Goal: Task Accomplishment & Management: Manage account settings

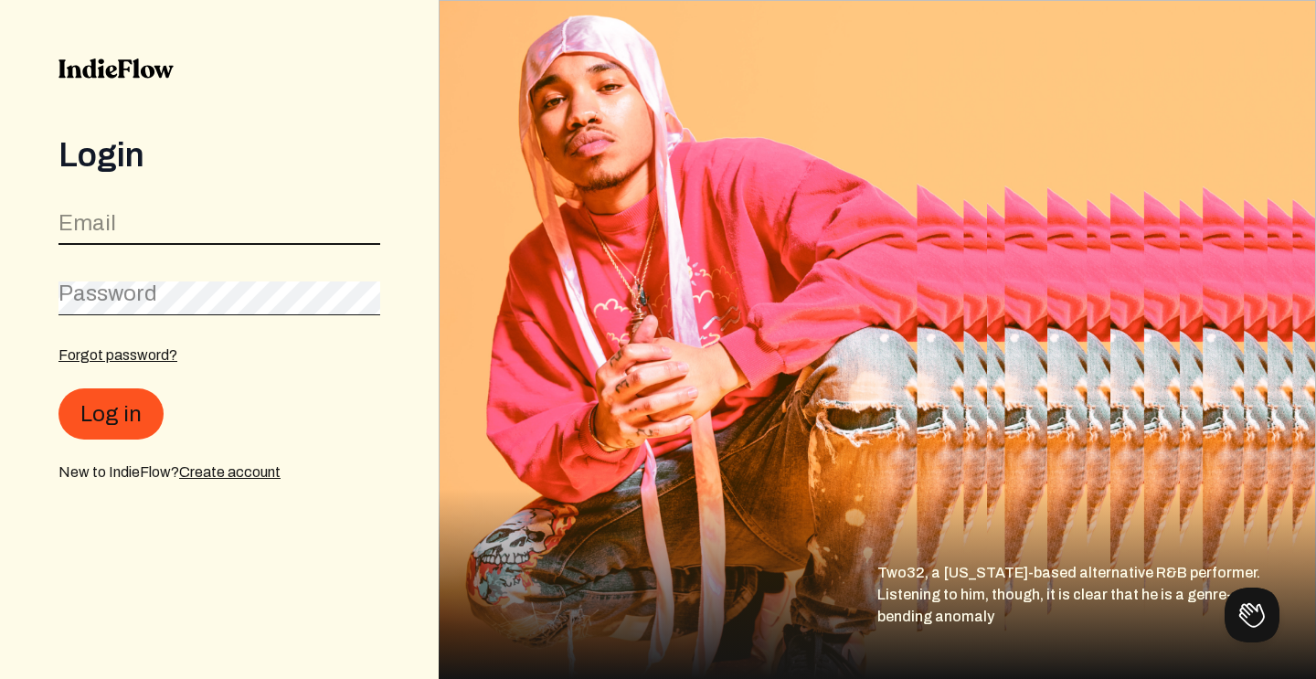
type input "booking@swayzeackmusic.com"
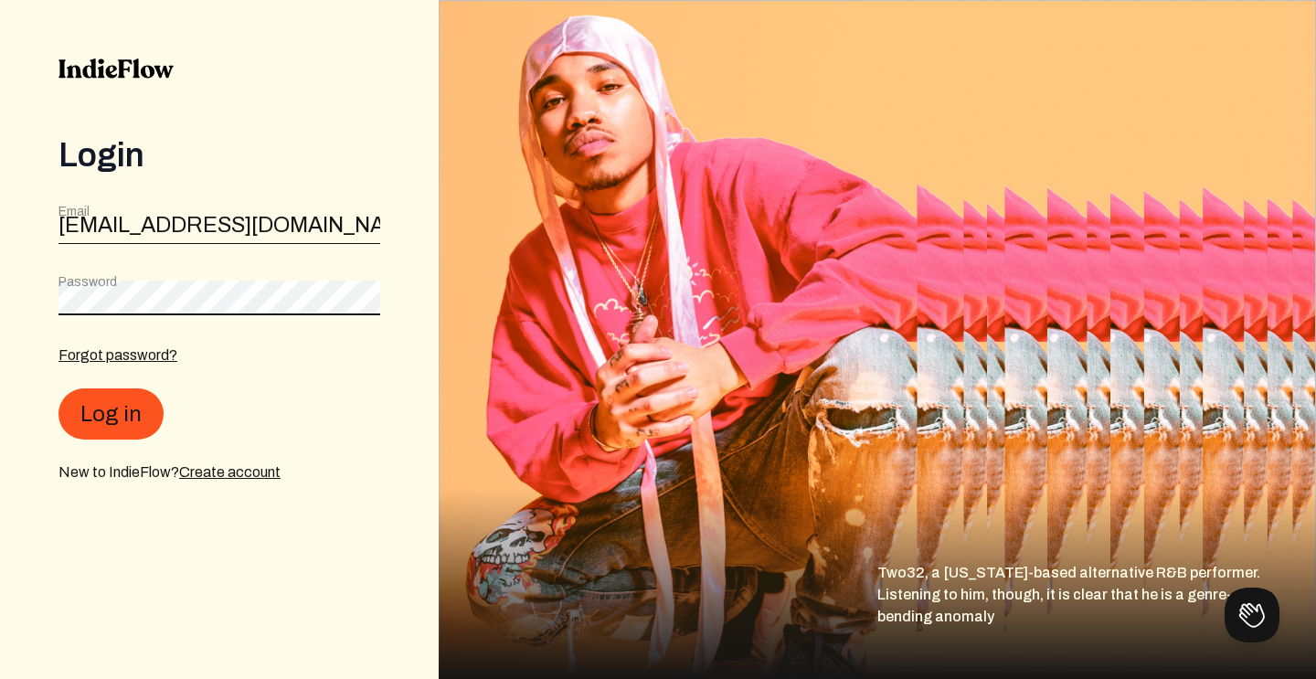
click at [109, 414] on button "Log in" at bounding box center [111, 413] width 105 height 51
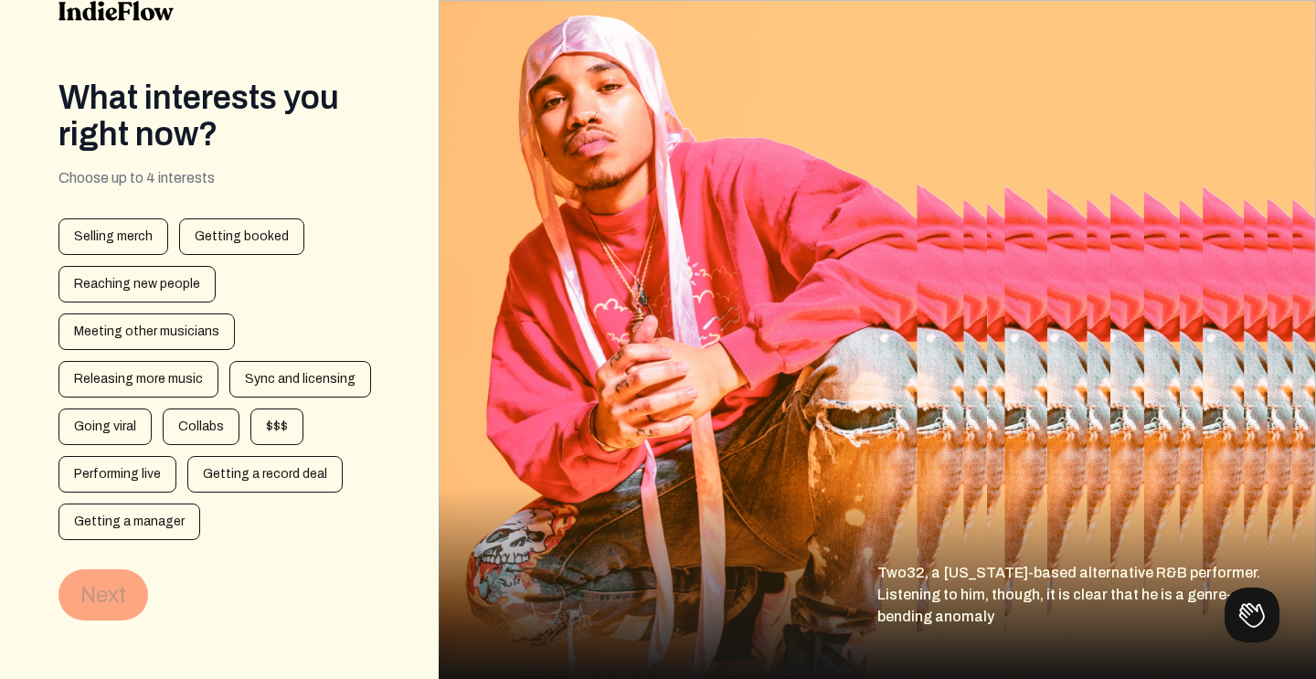
scroll to position [58, 0]
click at [241, 234] on div "Getting booked" at bounding box center [241, 236] width 125 height 37
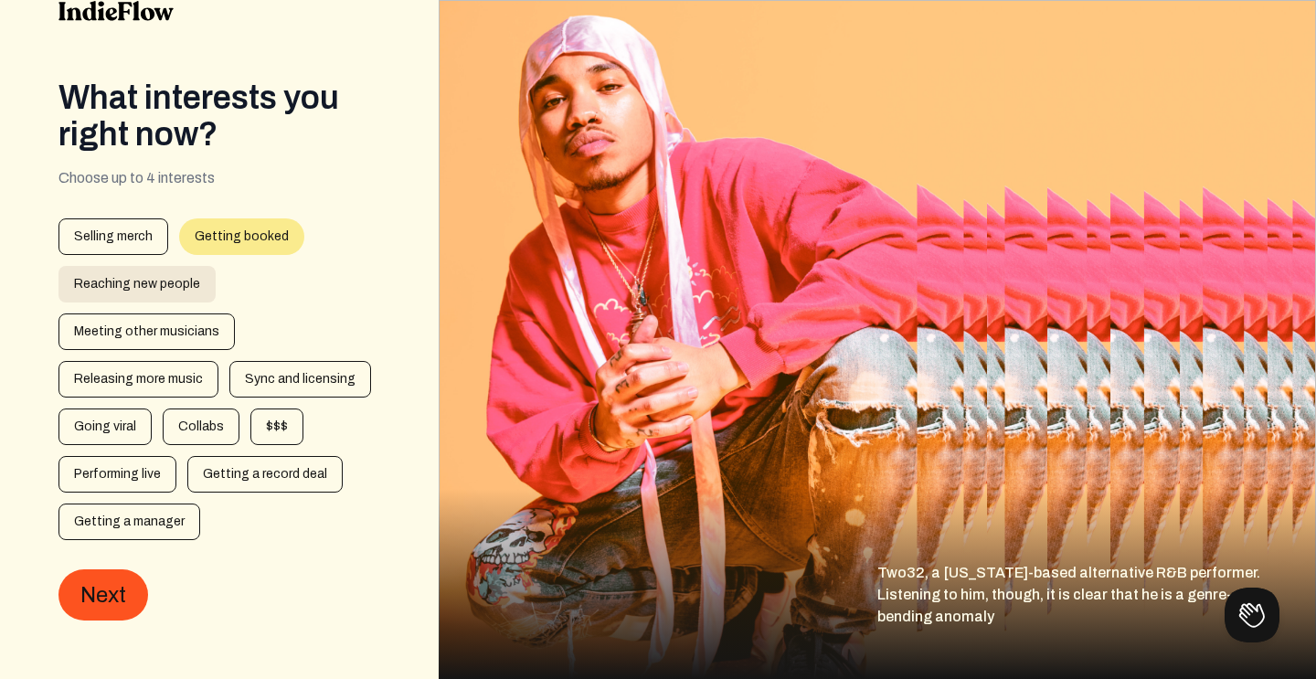
click at [177, 275] on div "Reaching new people" at bounding box center [137, 284] width 157 height 37
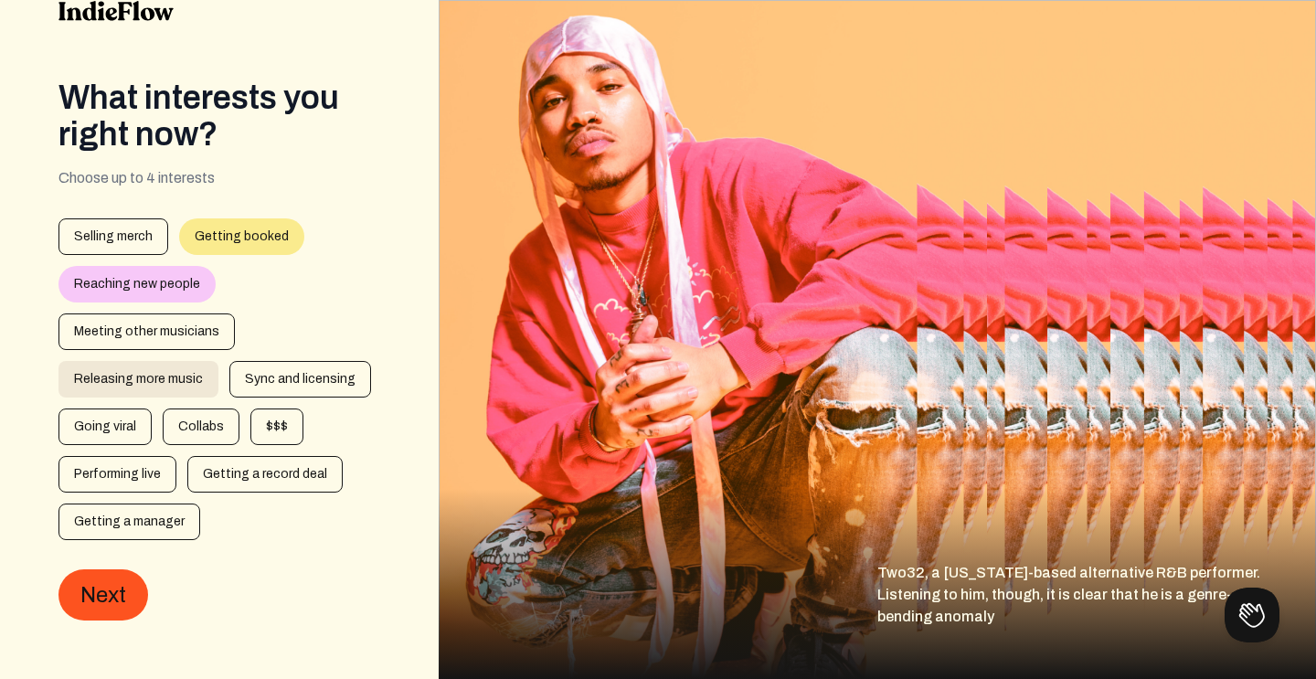
click at [162, 373] on div "Releasing more music" at bounding box center [139, 379] width 160 height 37
click at [119, 459] on div "Performing live" at bounding box center [118, 474] width 118 height 37
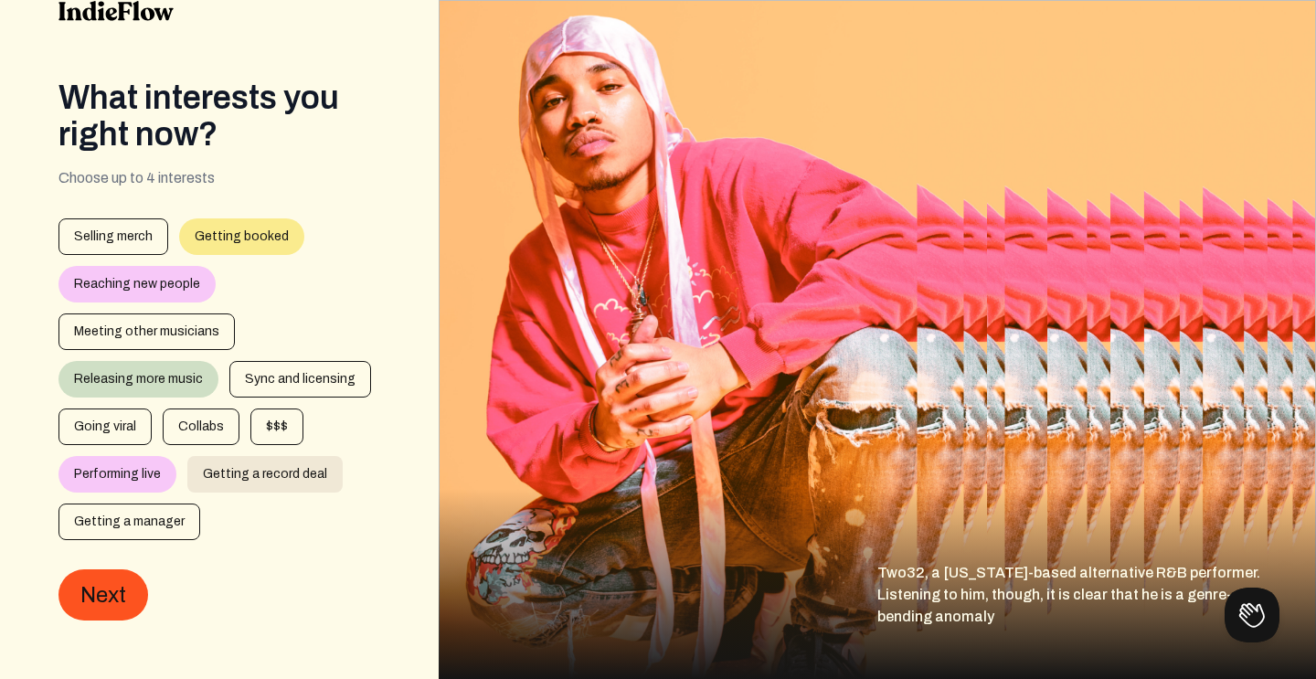
click at [258, 466] on div "Getting a record deal" at bounding box center [264, 474] width 155 height 37
click at [117, 371] on div "Releasing more music" at bounding box center [139, 379] width 160 height 37
click at [233, 470] on div "Getting a record deal" at bounding box center [264, 474] width 155 height 37
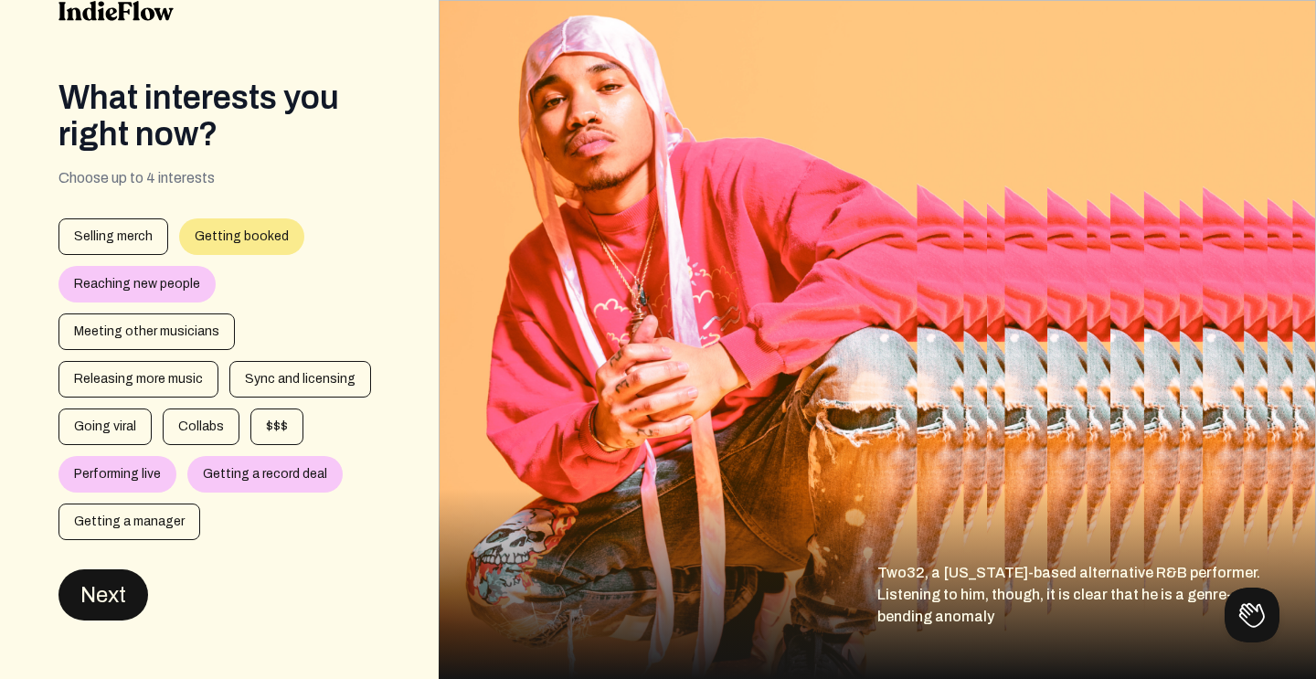
click at [101, 602] on button "Next" at bounding box center [104, 594] width 90 height 51
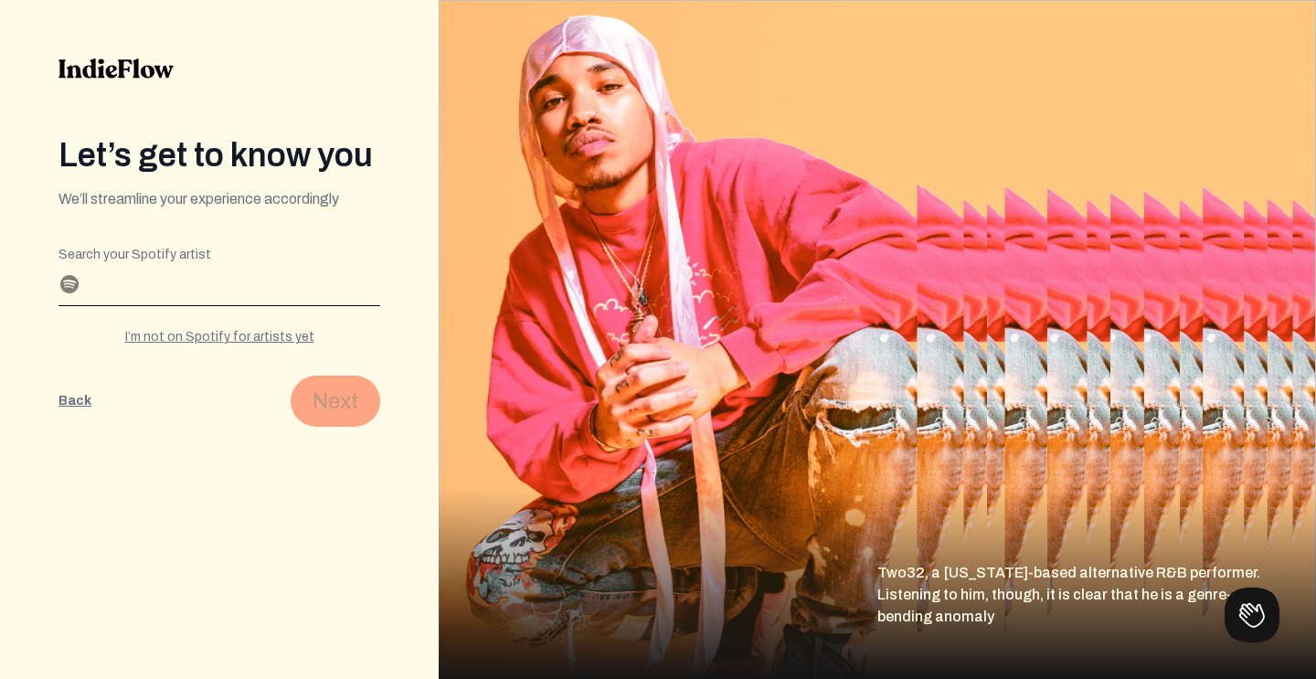
scroll to position [0, 0]
click at [134, 293] on input "Search your Spotify artist" at bounding box center [220, 290] width 322 height 29
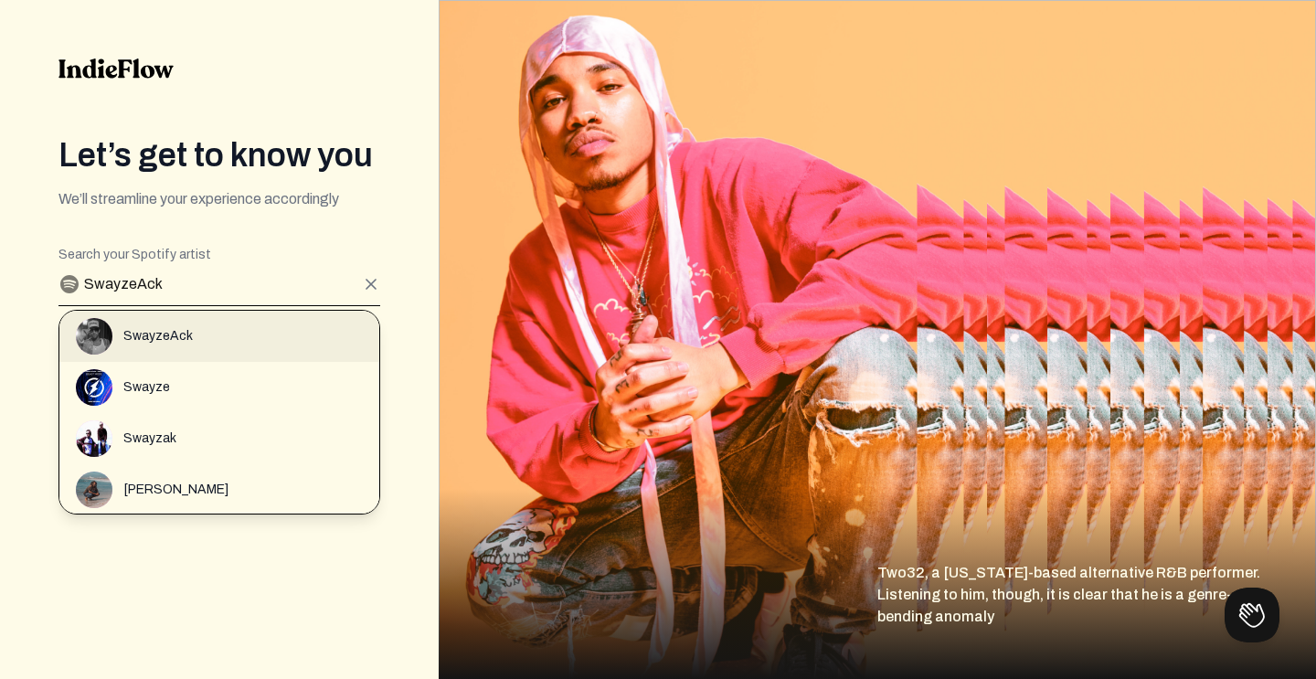
type input "SwayzeAck"
click at [135, 332] on span "SwayzeAck" at bounding box center [157, 336] width 69 height 18
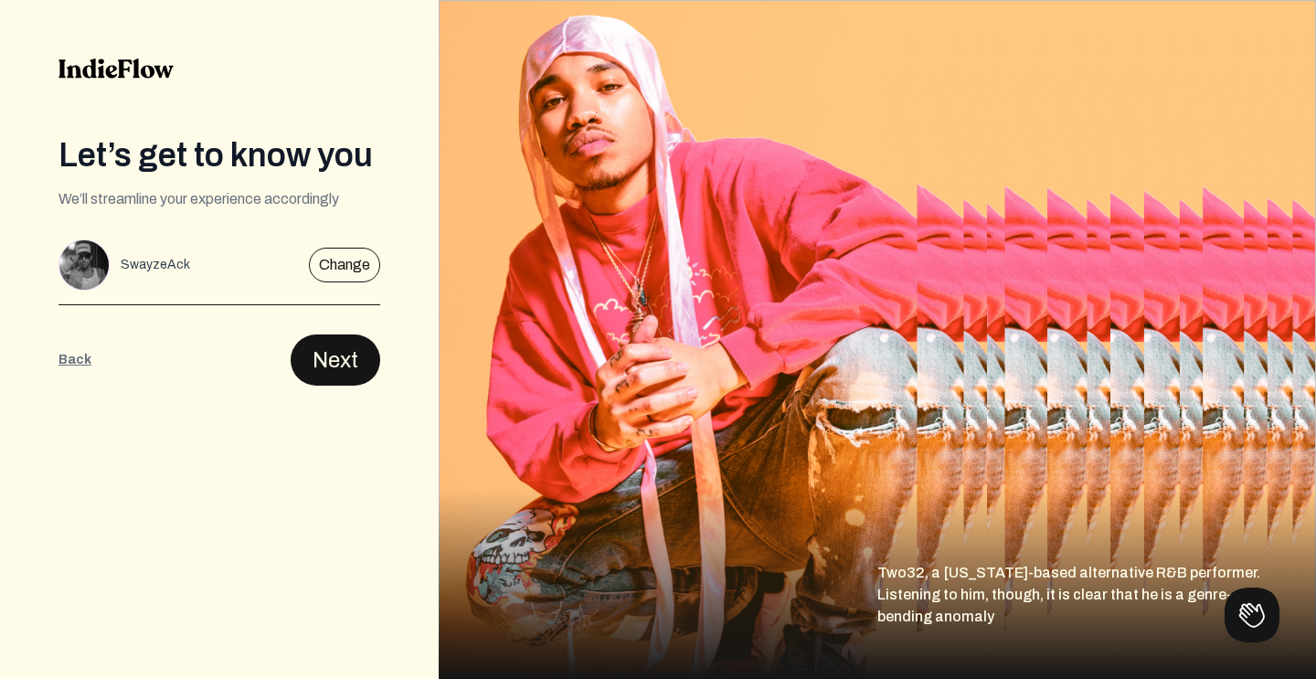
click at [357, 366] on button "Next" at bounding box center [336, 360] width 90 height 51
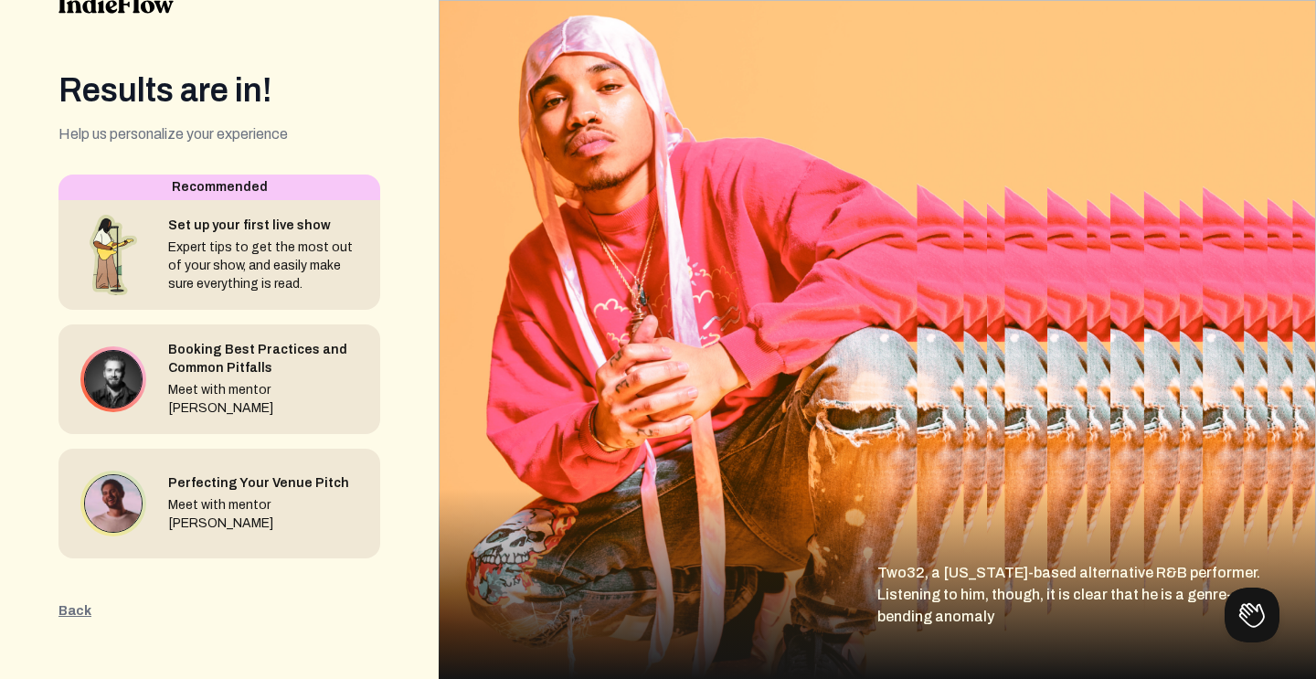
scroll to position [65, 0]
click at [80, 612] on button "Back" at bounding box center [75, 611] width 33 height 18
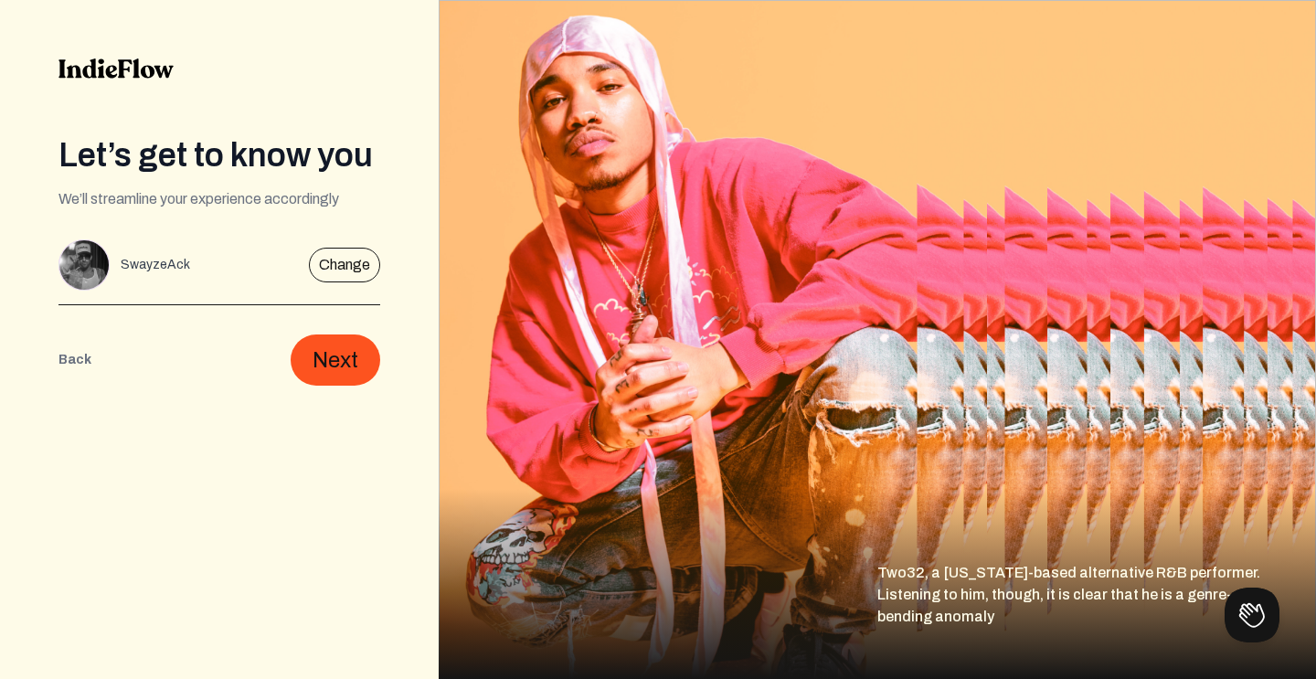
scroll to position [0, 0]
click at [323, 355] on button "Next" at bounding box center [336, 360] width 90 height 51
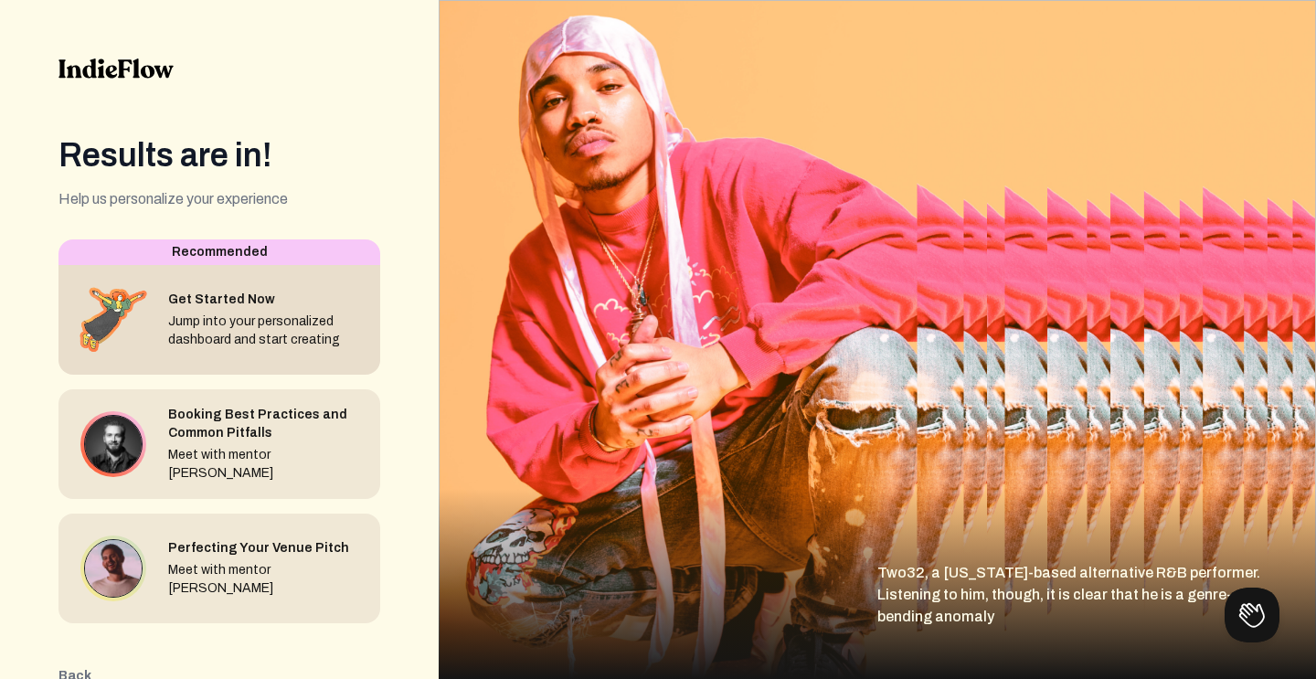
click at [325, 282] on div "Get Started Now Jump into your personalized dashboard and start creating" at bounding box center [220, 320] width 322 height 110
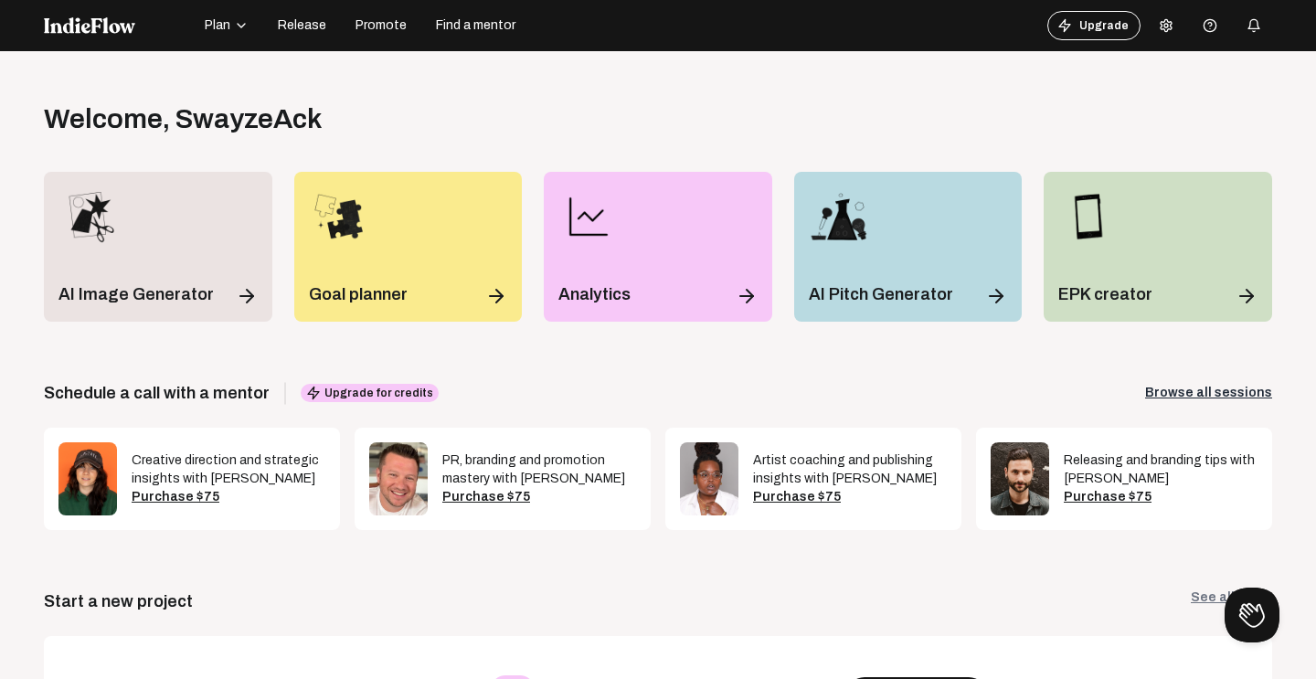
click at [1162, 30] on icon at bounding box center [1166, 25] width 15 height 15
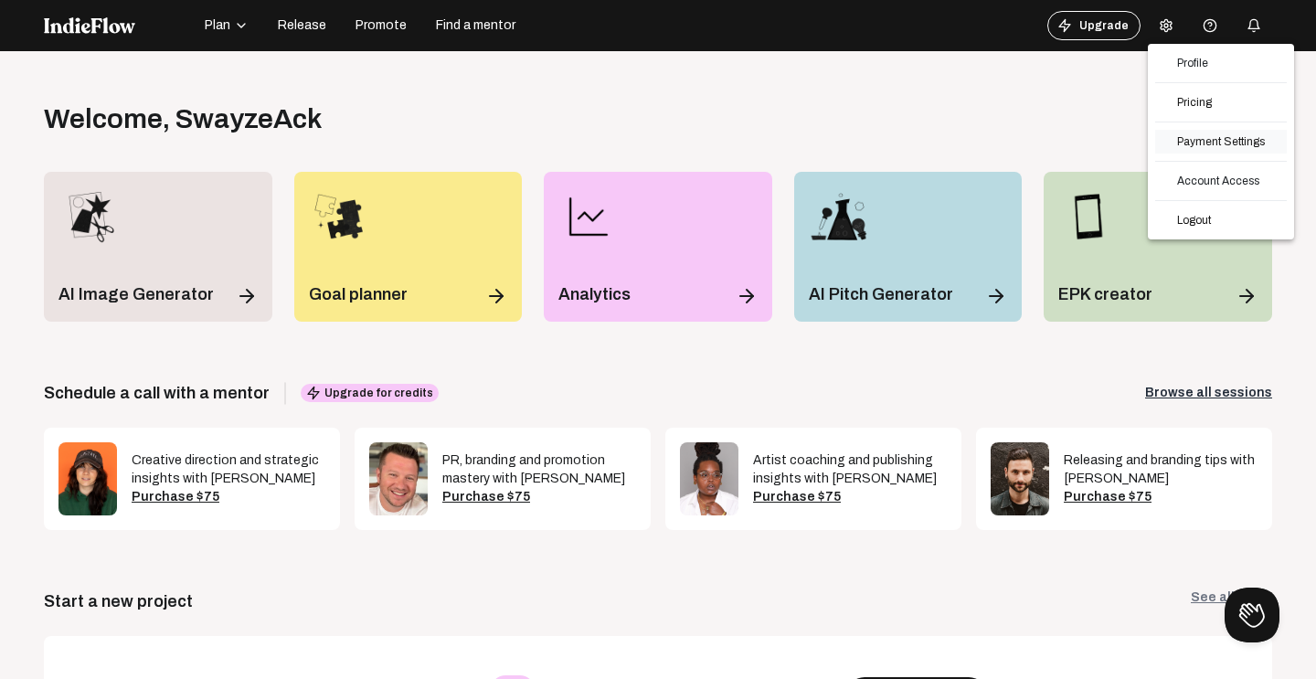
click at [1201, 145] on link "Payment Settings" at bounding box center [1221, 142] width 132 height 24
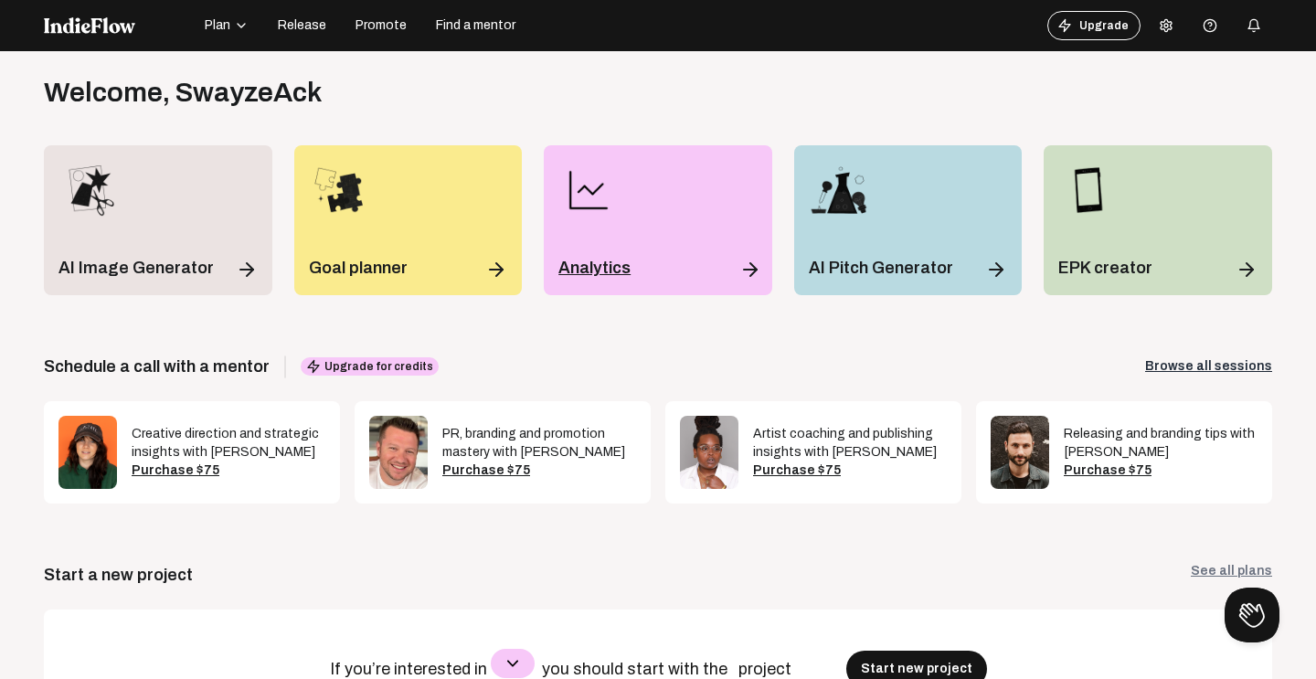
click at [637, 242] on div "Analytics" at bounding box center [658, 220] width 229 height 150
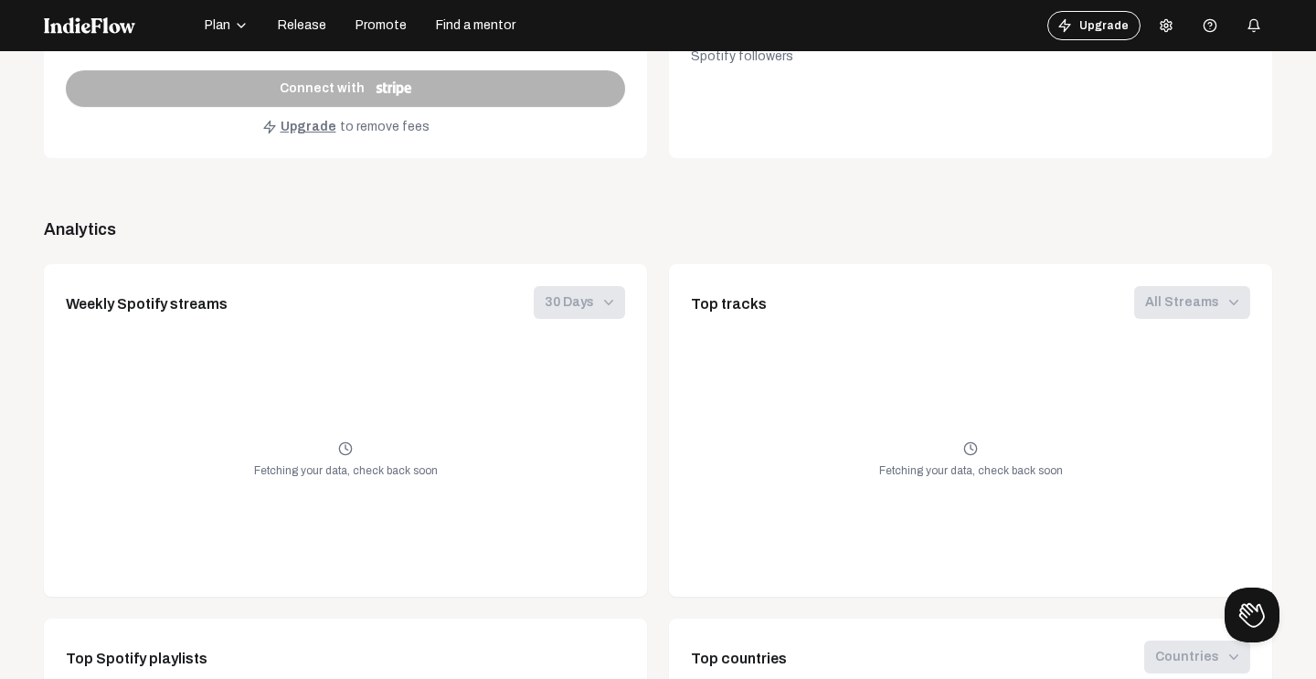
scroll to position [51, 0]
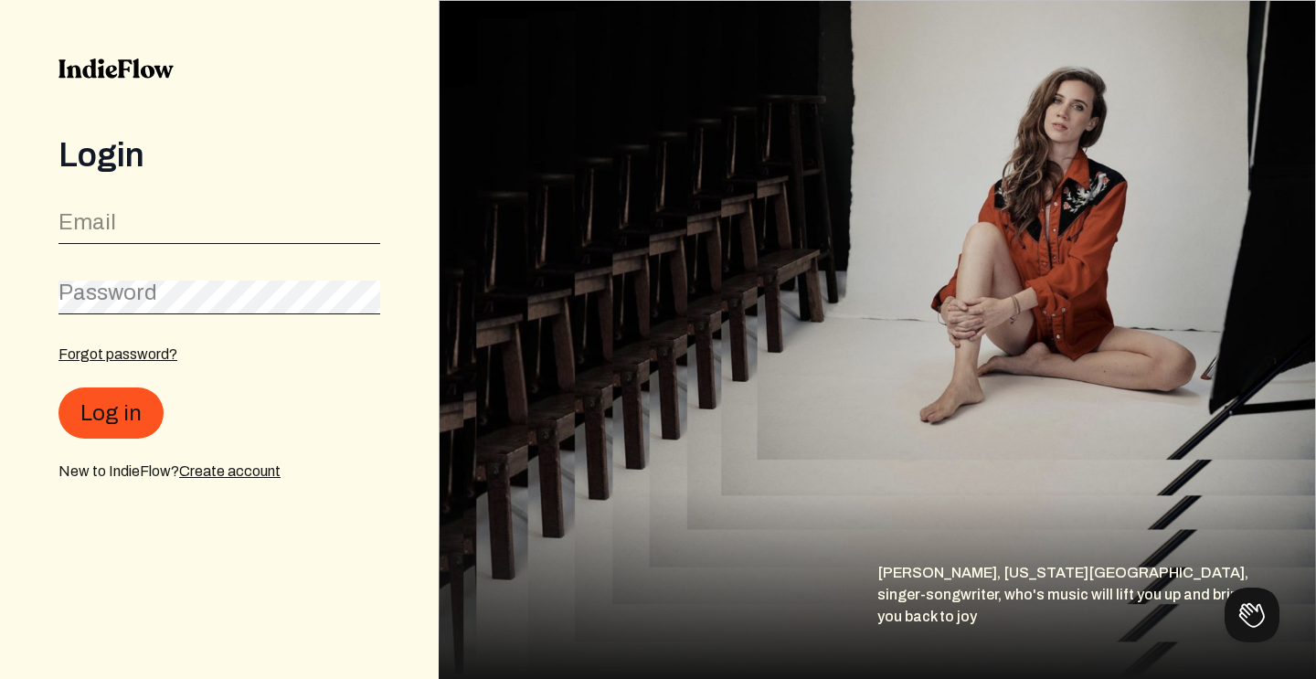
drag, startPoint x: 0, startPoint y: 0, endPoint x: 121, endPoint y: 226, distance: 256.0
click at [121, 226] on input "email" at bounding box center [220, 227] width 322 height 34
type input "[EMAIL_ADDRESS][DOMAIN_NAME]"
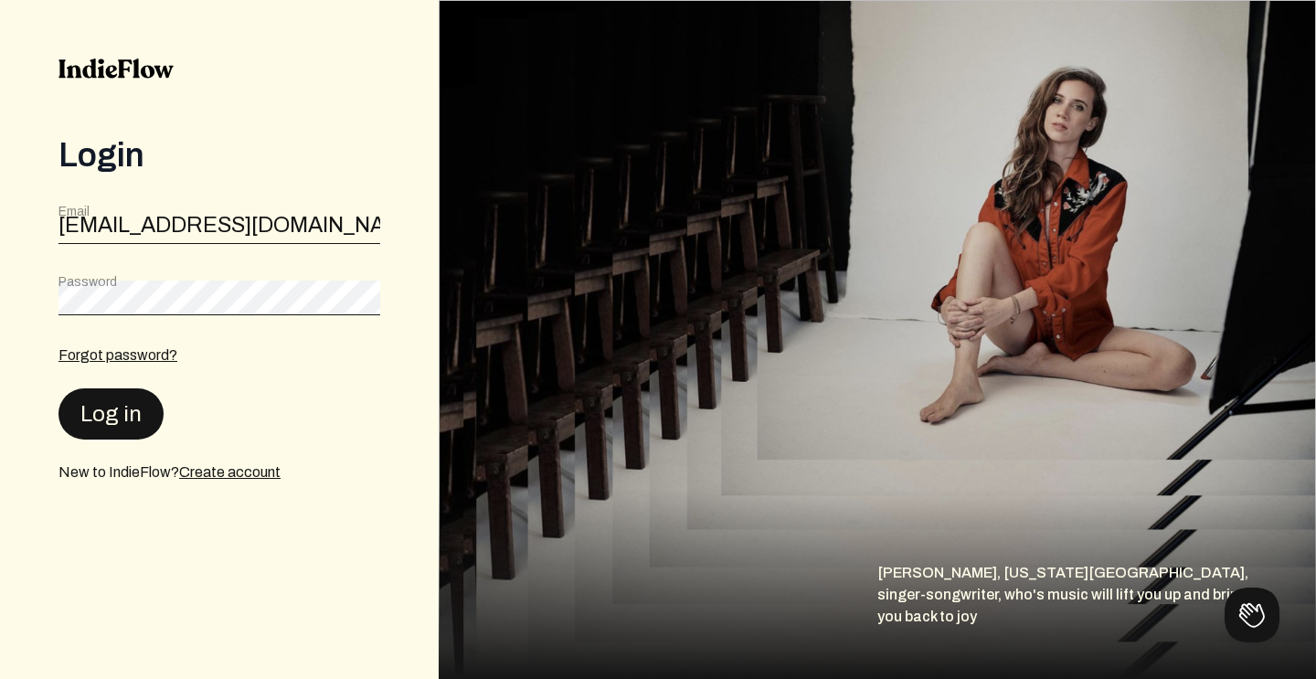
click at [125, 410] on button "Log in" at bounding box center [111, 413] width 105 height 51
